Goal: Check status: Verify the current state of an ongoing process or item

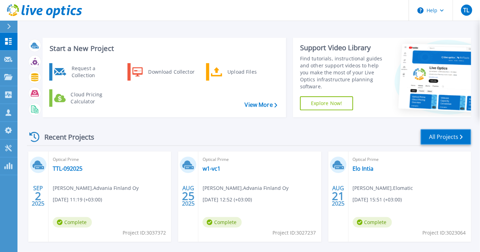
click at [450, 139] on link "All Projects" at bounding box center [446, 137] width 51 height 16
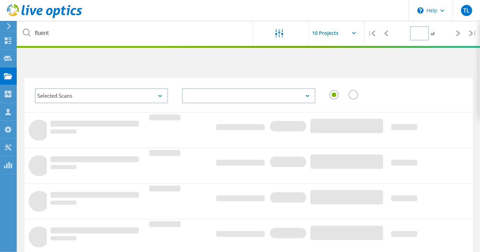
type input "1"
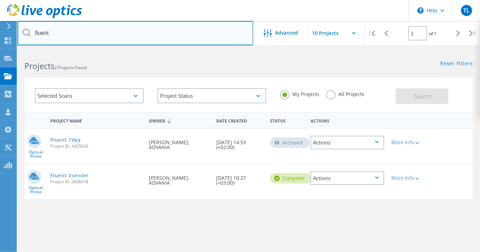
click at [82, 34] on input "fluent" at bounding box center [135, 33] width 236 height 24
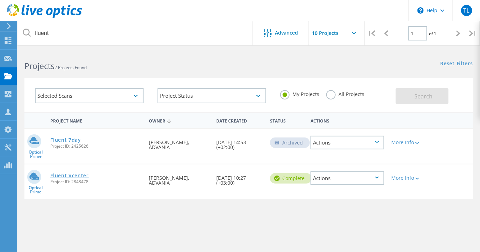
click at [72, 177] on link "Fluent Vcenter" at bounding box center [69, 175] width 38 height 5
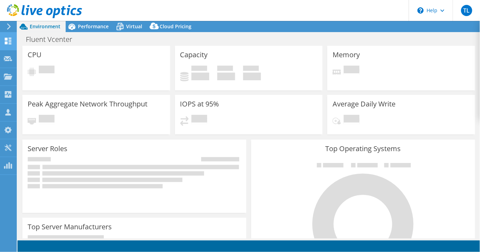
select select "USD"
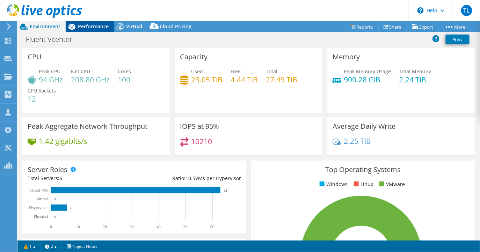
click at [95, 25] on span "Performance" at bounding box center [93, 26] width 31 height 7
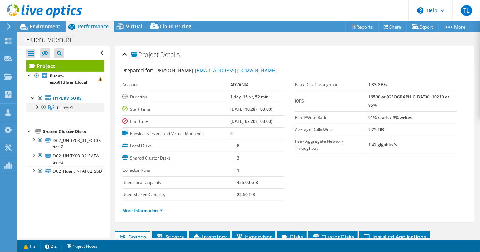
click at [37, 107] on div at bounding box center [36, 106] width 7 height 7
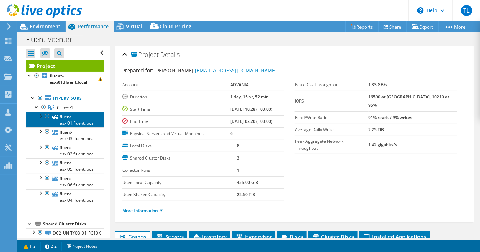
click at [74, 122] on link "fluent-esxi01.fluent.local" at bounding box center [65, 119] width 78 height 15
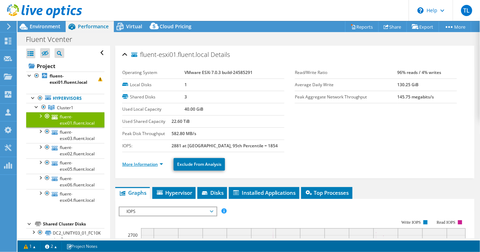
click at [145, 166] on link "More Information" at bounding box center [142, 165] width 41 height 6
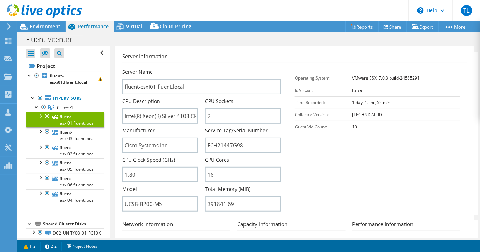
scroll to position [130, 0]
